Goal: Find specific page/section: Find specific page/section

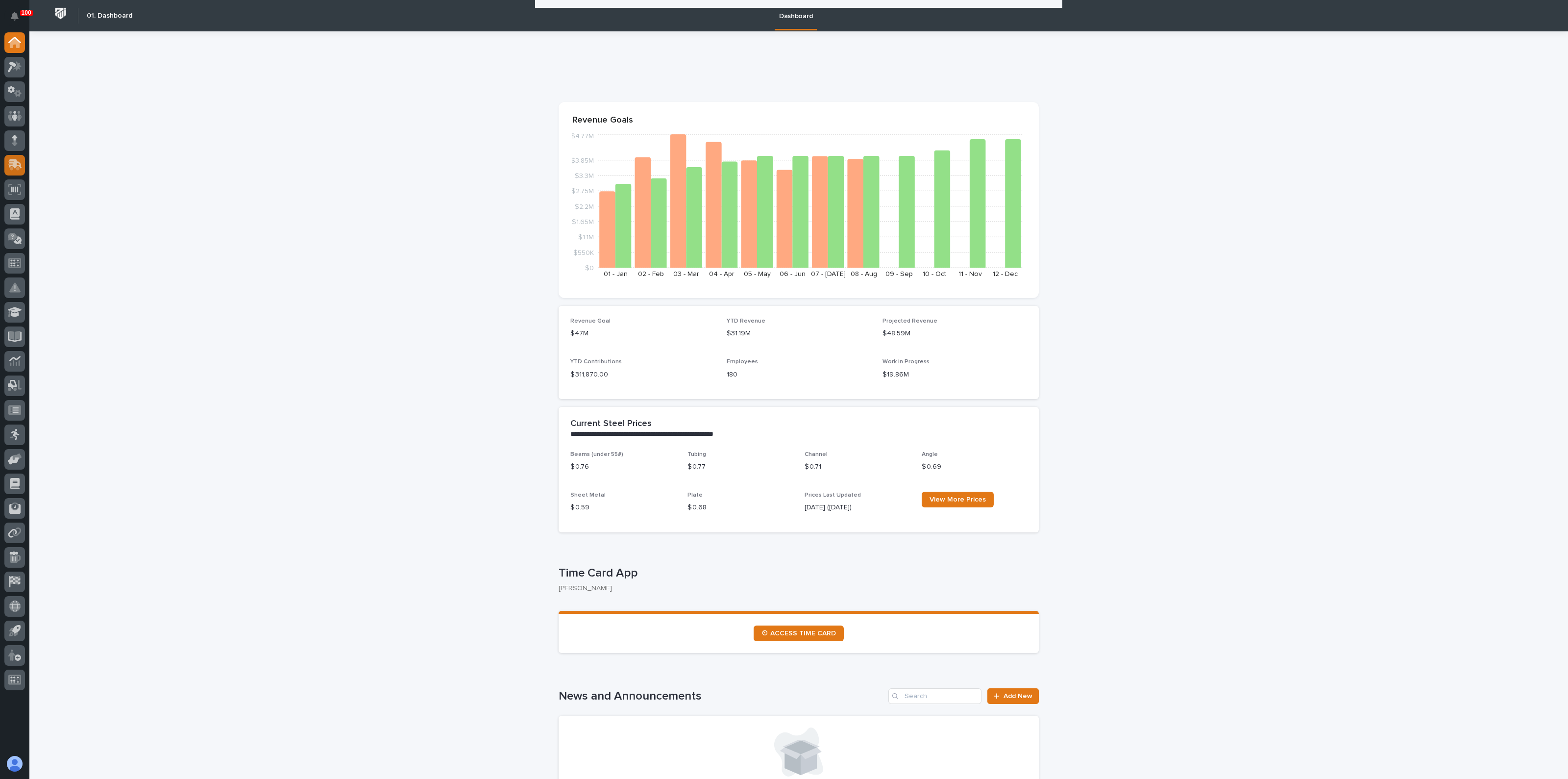
scroll to position [737, 0]
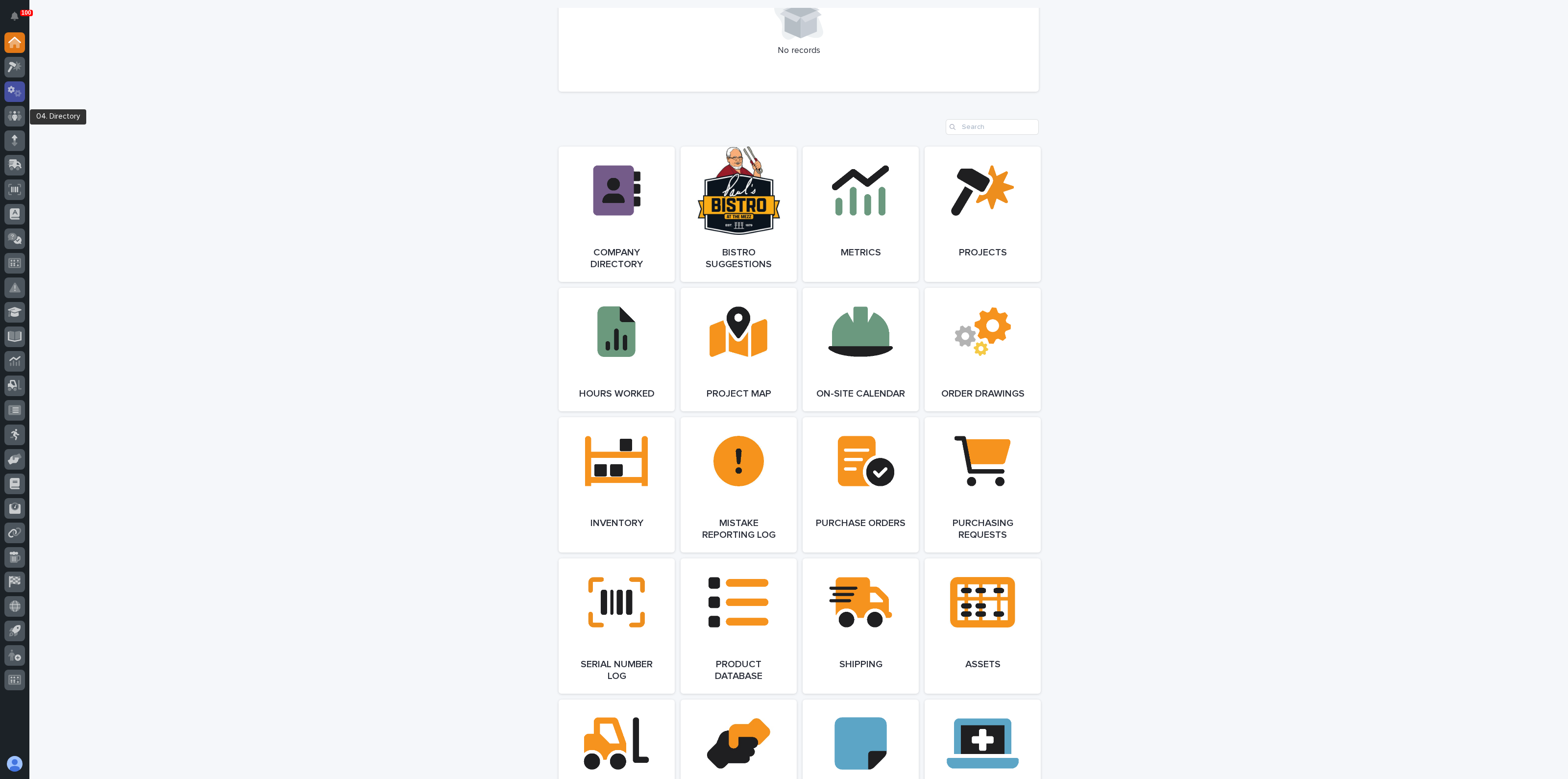
click at [16, 87] on icon at bounding box center [15, 91] width 15 height 12
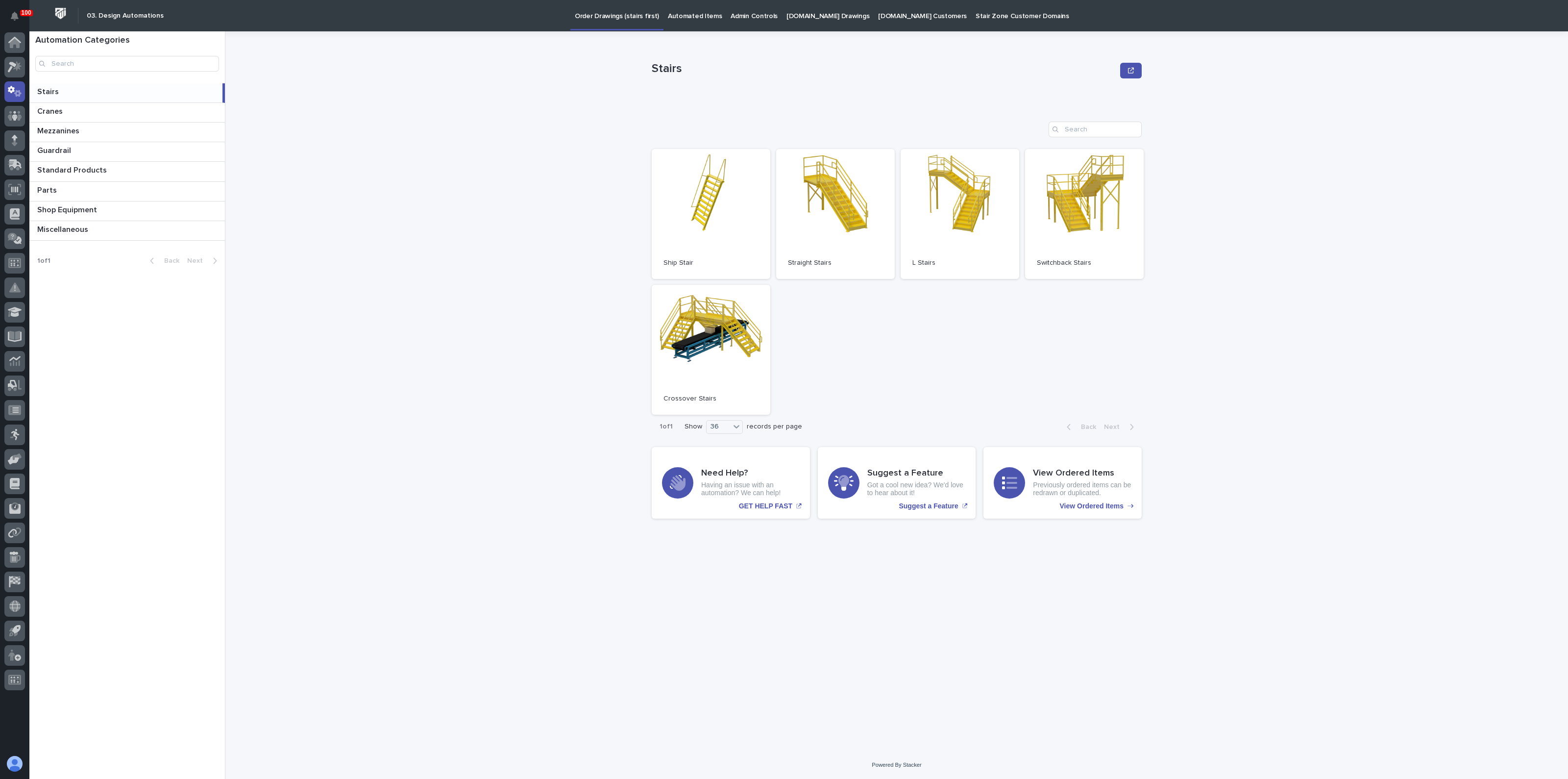
click at [59, 100] on div "Stairs Stairs" at bounding box center [126, 93] width 193 height 19
click at [61, 105] on p "Cranes" at bounding box center [51, 110] width 28 height 12
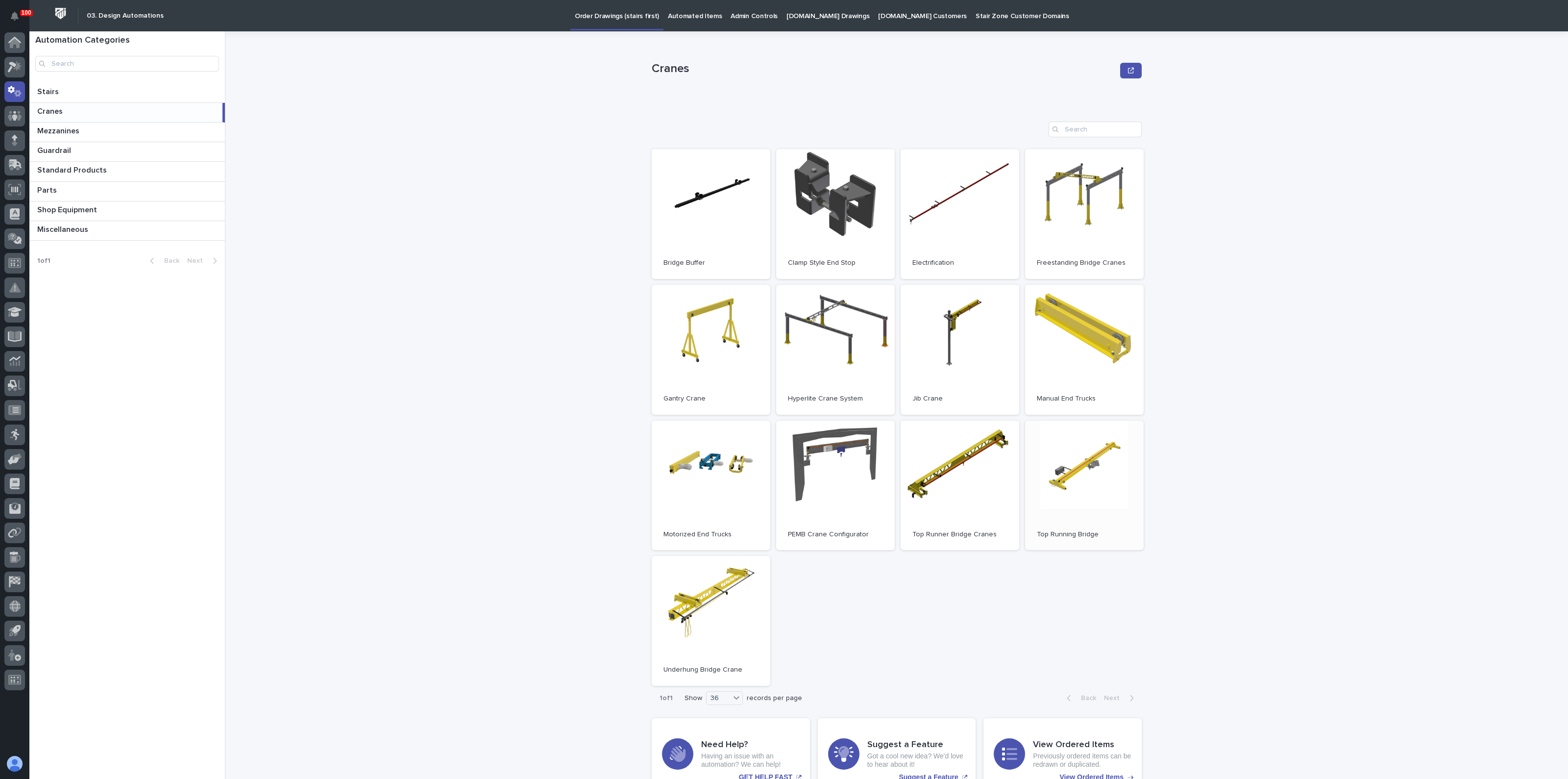
click at [1097, 474] on link "Open" at bounding box center [1084, 485] width 119 height 130
click at [970, 494] on link "Open" at bounding box center [959, 485] width 119 height 130
click at [13, 66] on icon at bounding box center [12, 67] width 9 height 11
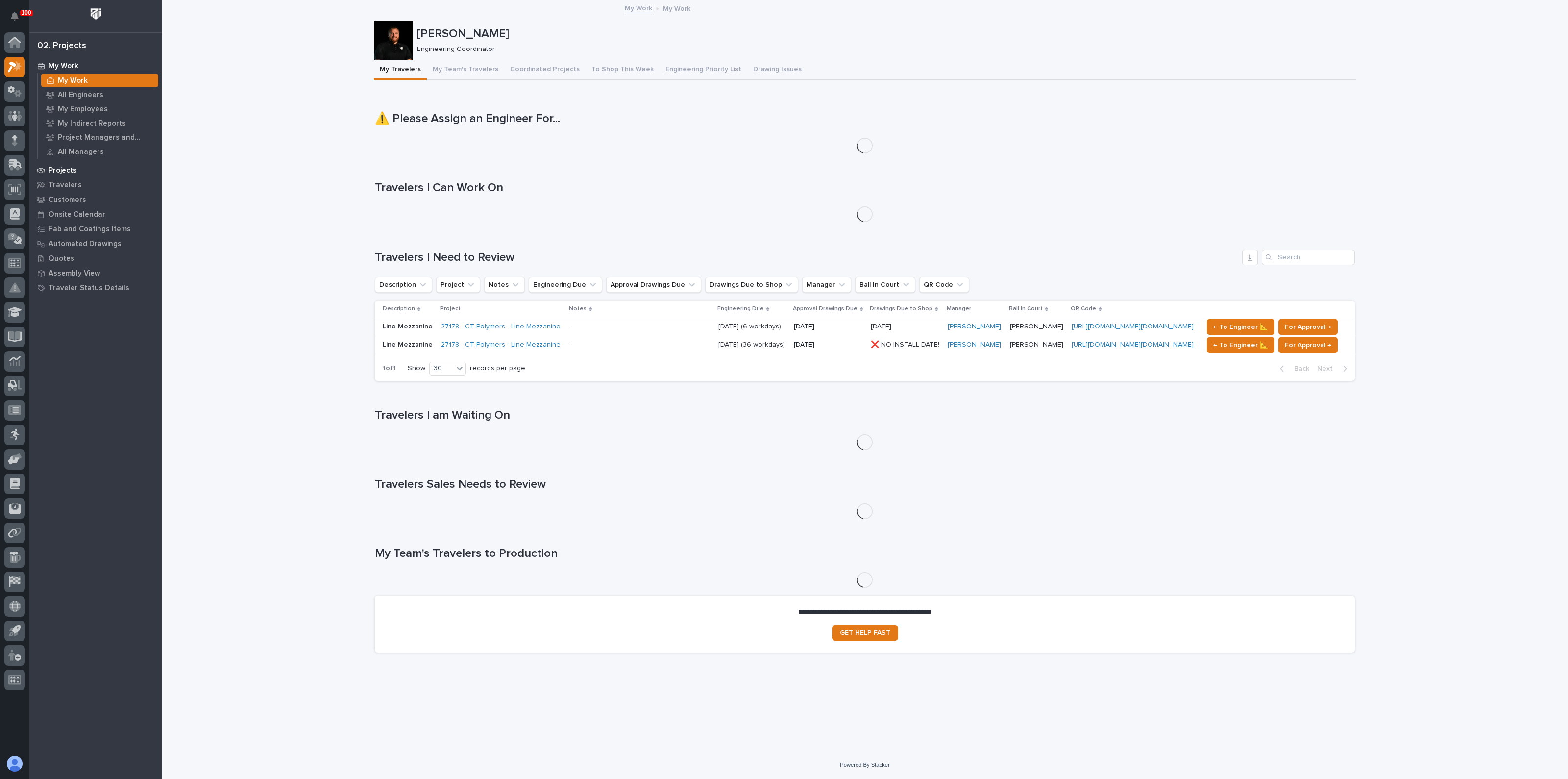
click at [53, 163] on div "Projects" at bounding box center [96, 170] width 127 height 14
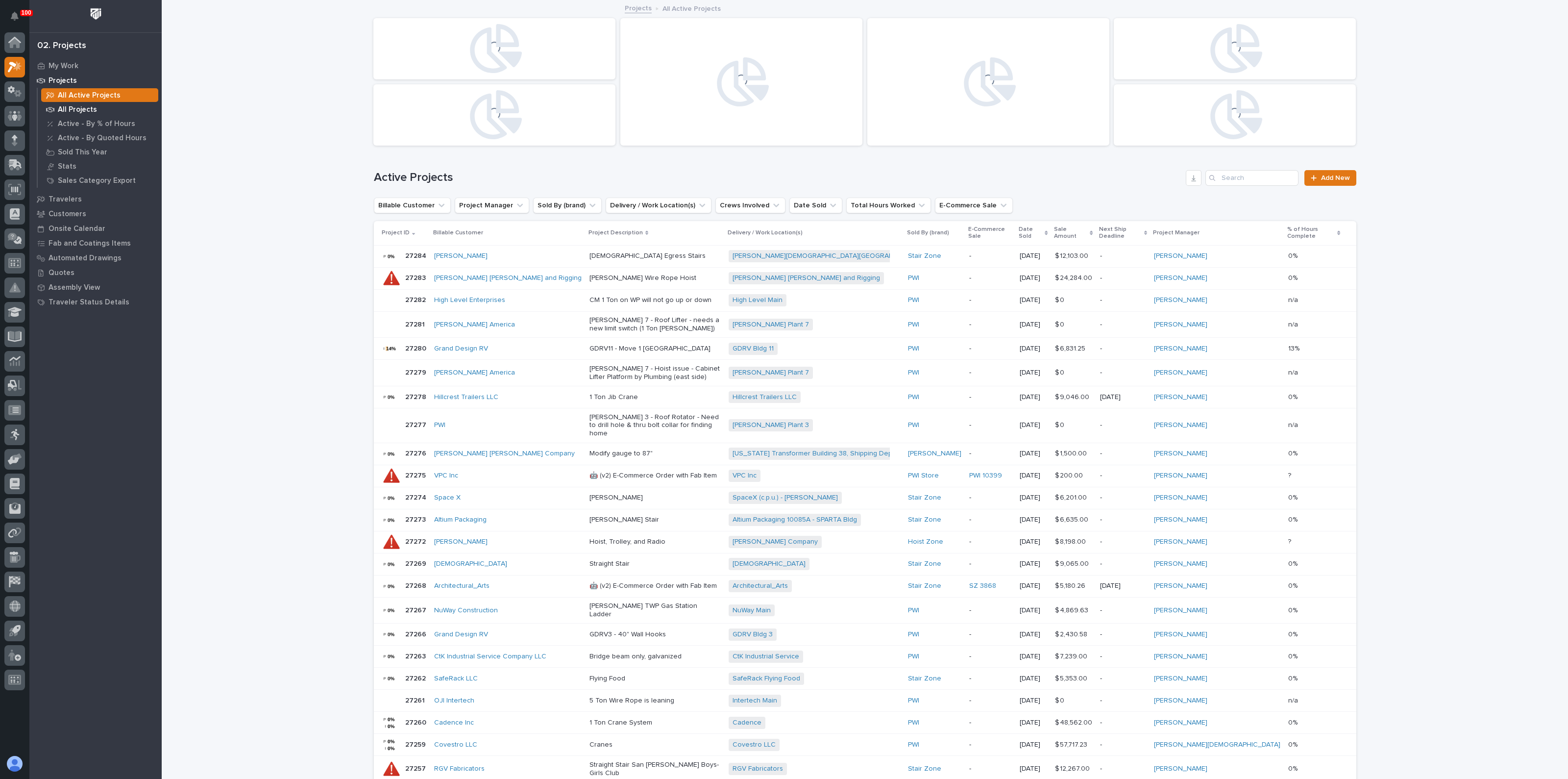
click at [84, 107] on p "All Projects" at bounding box center [77, 110] width 39 height 9
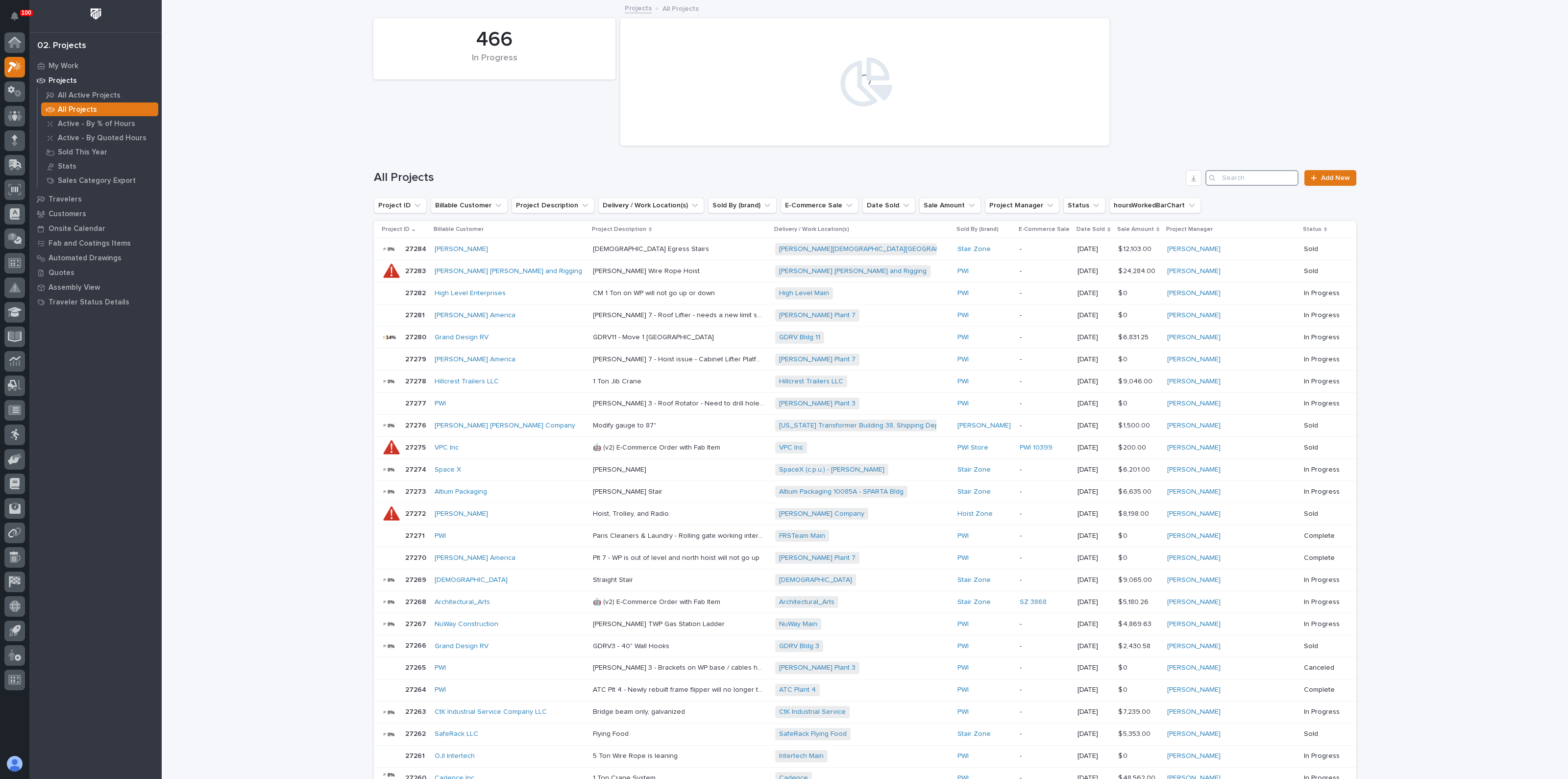
click at [1245, 170] on input "Search" at bounding box center [1251, 178] width 93 height 15
click at [993, 205] on button "Project Manager" at bounding box center [1022, 205] width 74 height 15
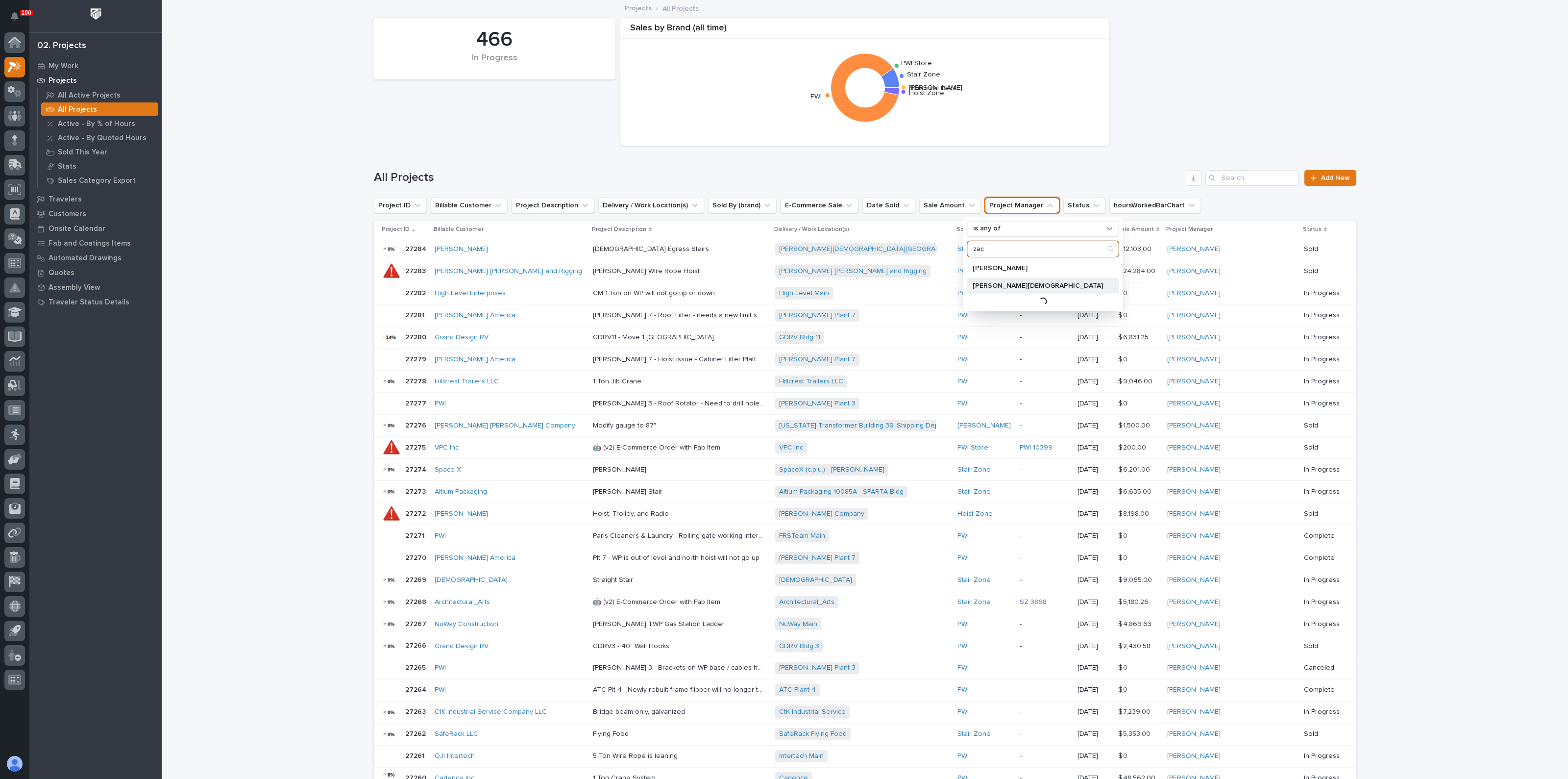
type input "zac"
click at [989, 284] on p "[PERSON_NAME][DEMOGRAPHIC_DATA]" at bounding box center [1038, 285] width 130 height 7
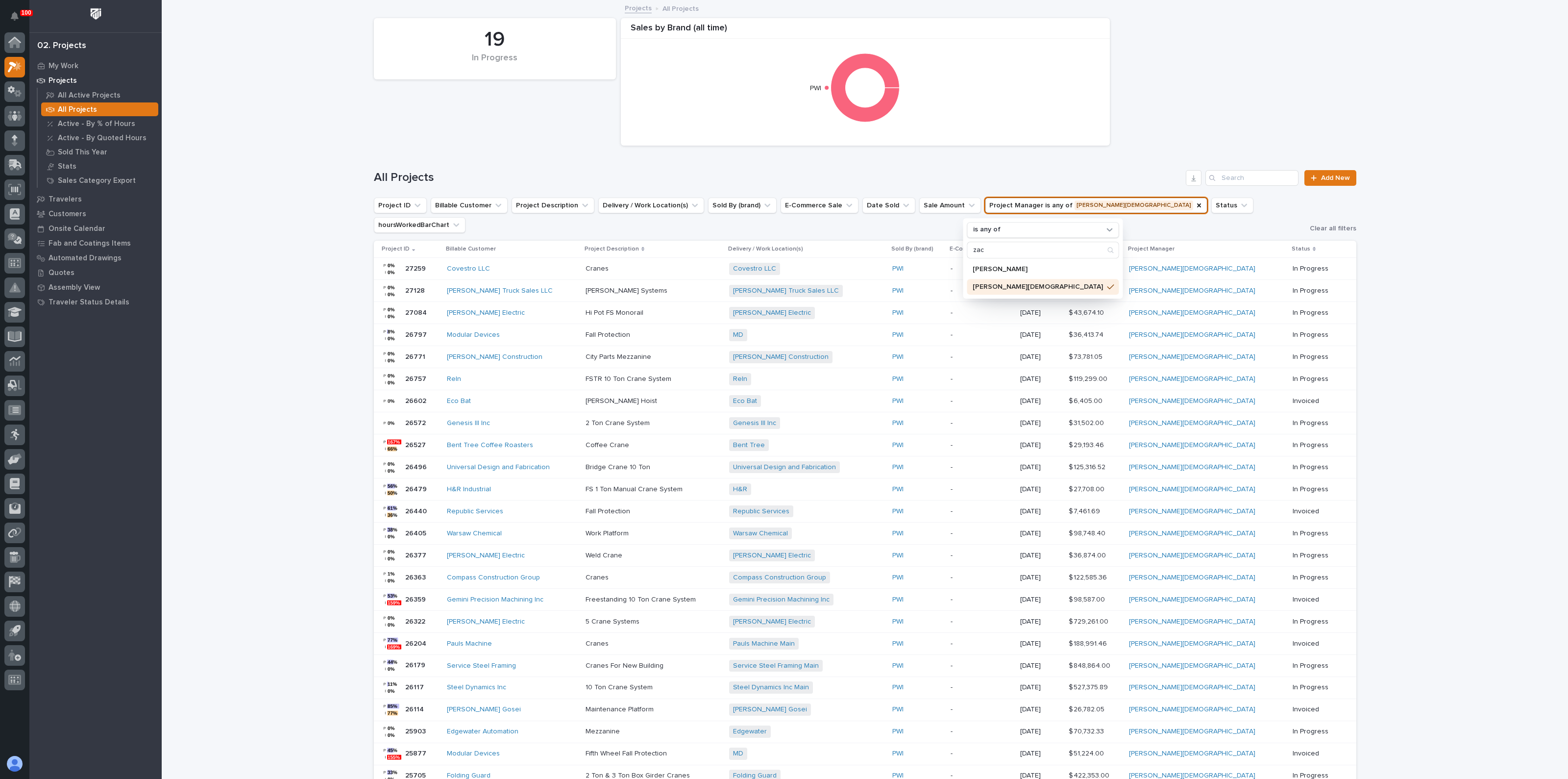
click at [620, 329] on p "Fall Protection" at bounding box center [609, 334] width 47 height 10
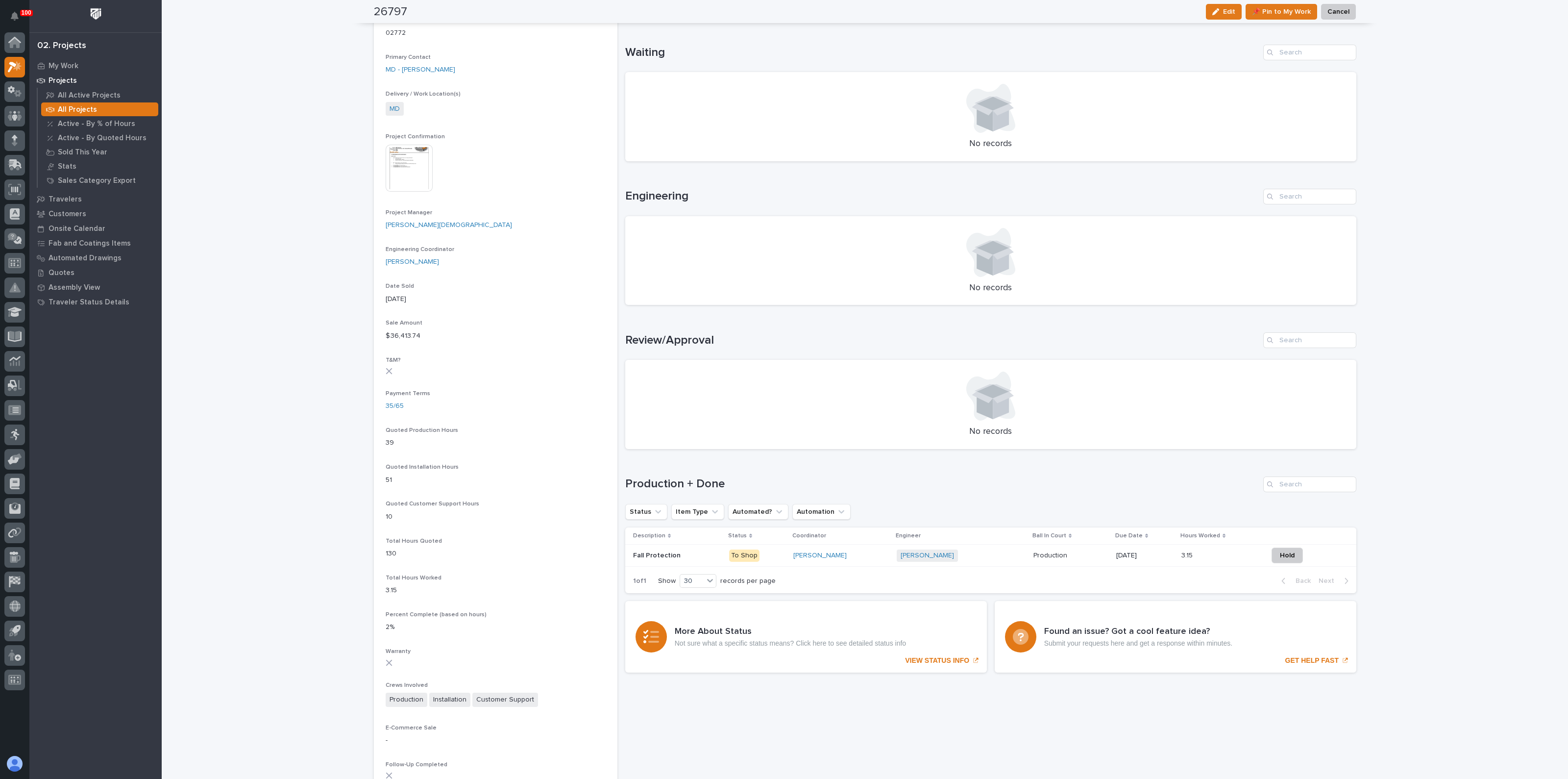
scroll to position [307, 0]
click at [649, 551] on p "Fall Protection" at bounding box center [658, 551] width 50 height 10
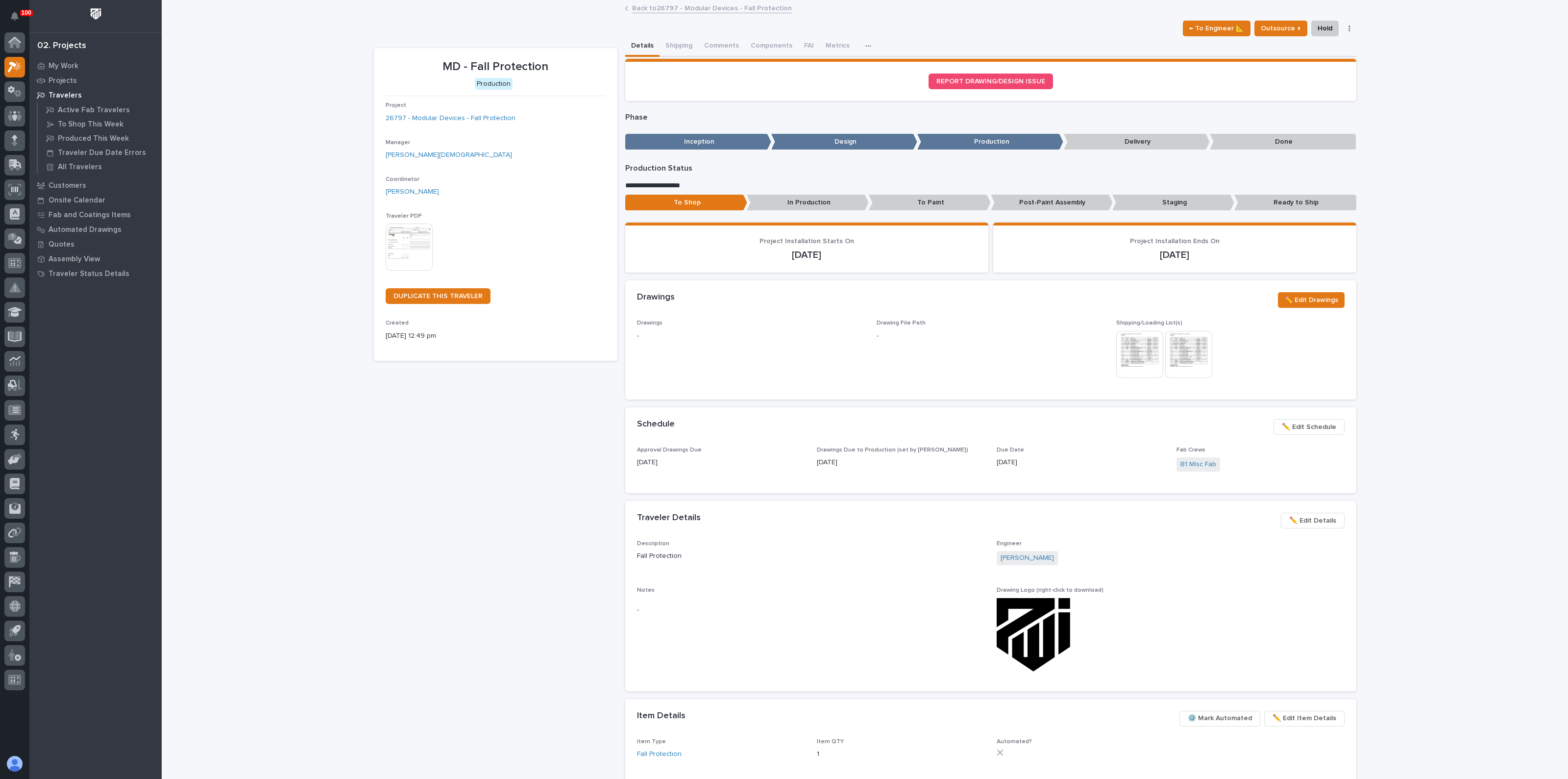
click at [529, 441] on div "MD - Fall Protection Production Project 26797 - Modular Devices - Fall Protecti…" at bounding box center [496, 549] width 244 height 1002
click at [20, 87] on icon at bounding box center [15, 91] width 15 height 12
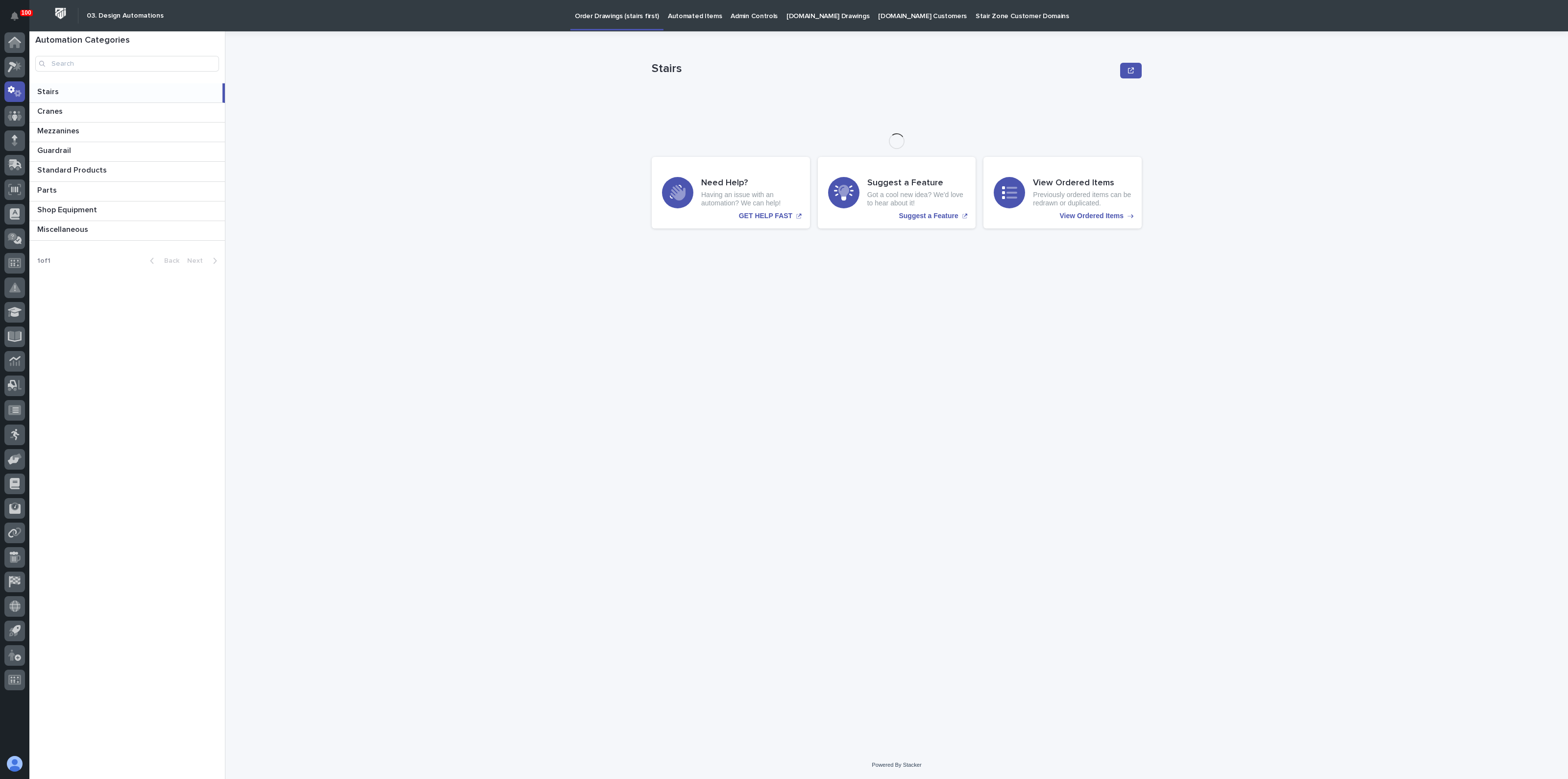
click at [691, 15] on p "Automated Items" at bounding box center [694, 10] width 54 height 21
